Goal: Task Accomplishment & Management: Manage account settings

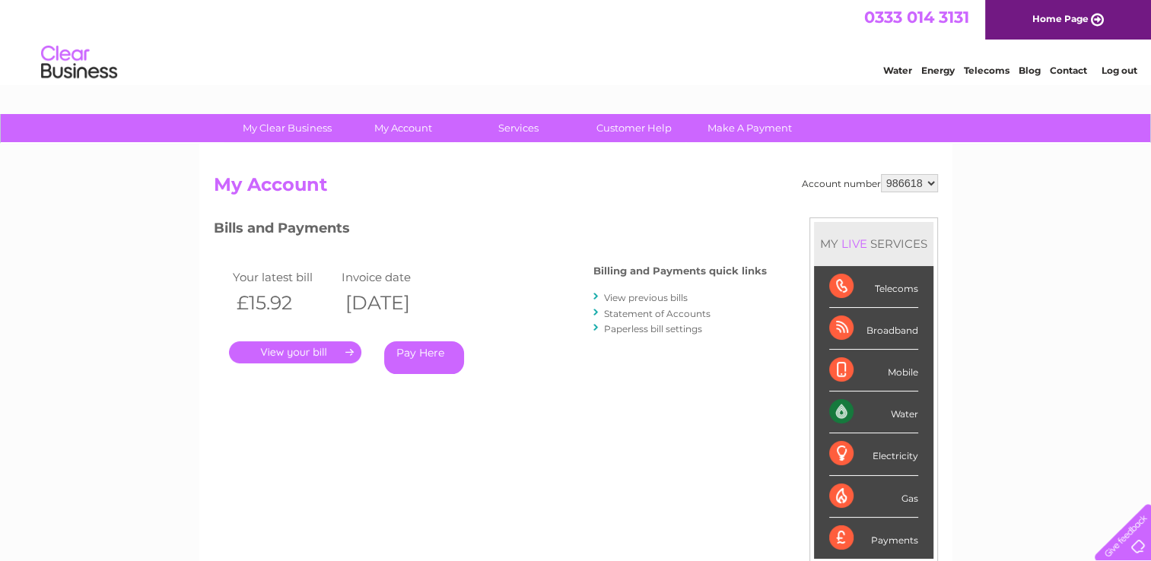
click at [307, 348] on link "." at bounding box center [295, 353] width 132 height 22
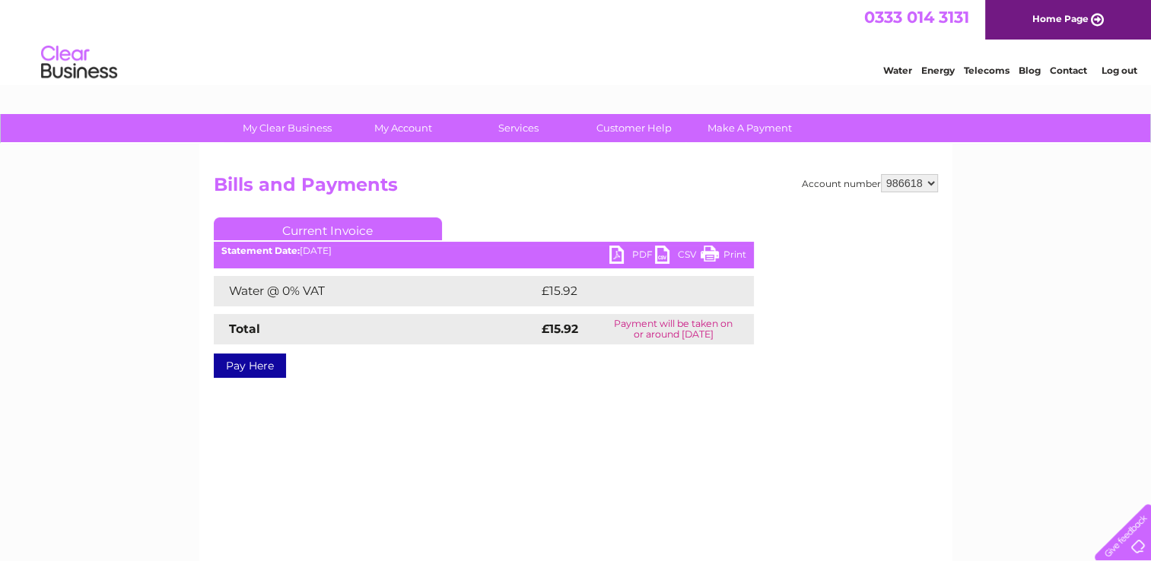
click at [633, 253] on link "PDF" at bounding box center [632, 257] width 46 height 22
click at [926, 182] on select "986618 986623 986624 993667" at bounding box center [909, 183] width 57 height 18
select select "986623"
click at [881, 174] on select "986618 986623 986624 993667" at bounding box center [909, 183] width 57 height 18
click at [625, 252] on link "PDF" at bounding box center [632, 257] width 46 height 22
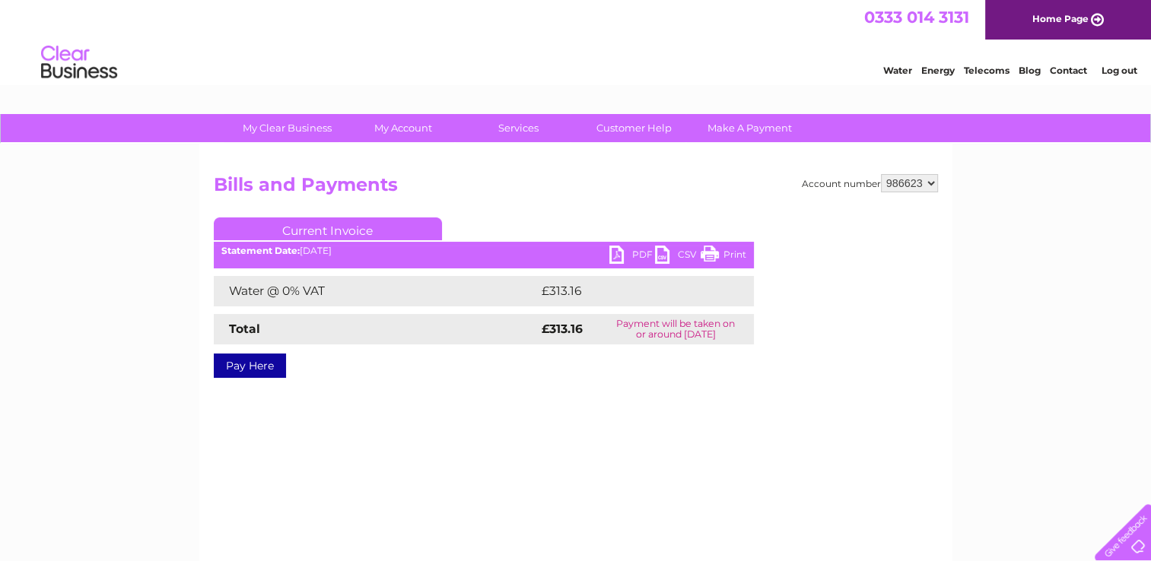
click at [919, 183] on select "986618 986623 986624 993667" at bounding box center [909, 183] width 57 height 18
select select "986624"
click at [881, 174] on select "986618 986623 986624 993667" at bounding box center [909, 183] width 57 height 18
click at [636, 249] on link "PDF" at bounding box center [632, 257] width 46 height 22
click at [901, 183] on select "986618 986623 986624 993667" at bounding box center [909, 183] width 57 height 18
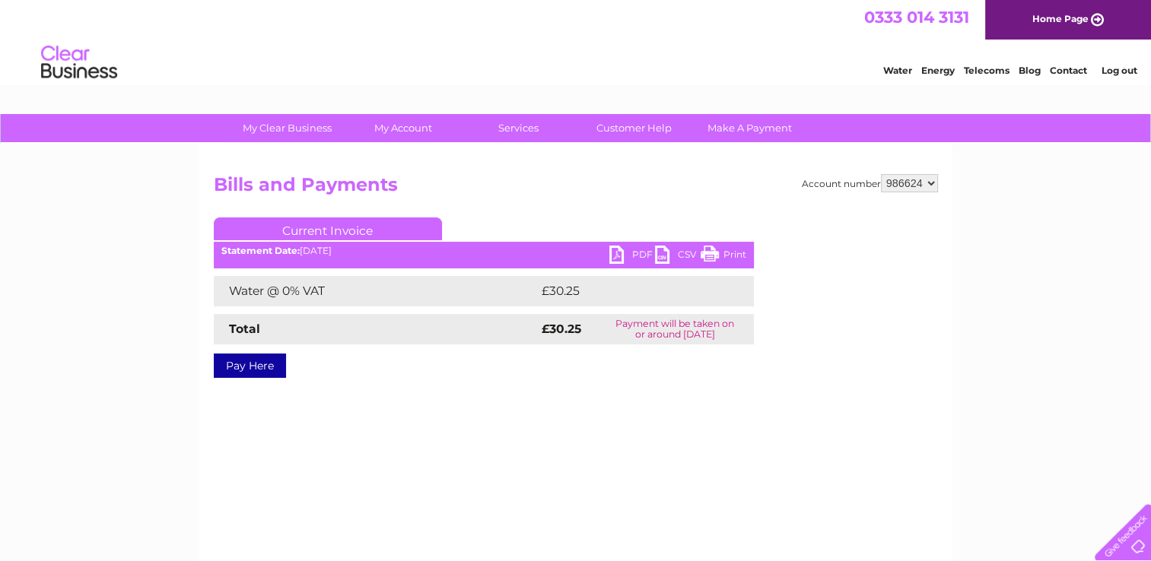
select select "993667"
click at [881, 174] on select "986618 986623 986624 993667" at bounding box center [909, 183] width 57 height 18
click at [635, 252] on link "PDF" at bounding box center [632, 257] width 46 height 22
